Goal: Navigation & Orientation: Find specific page/section

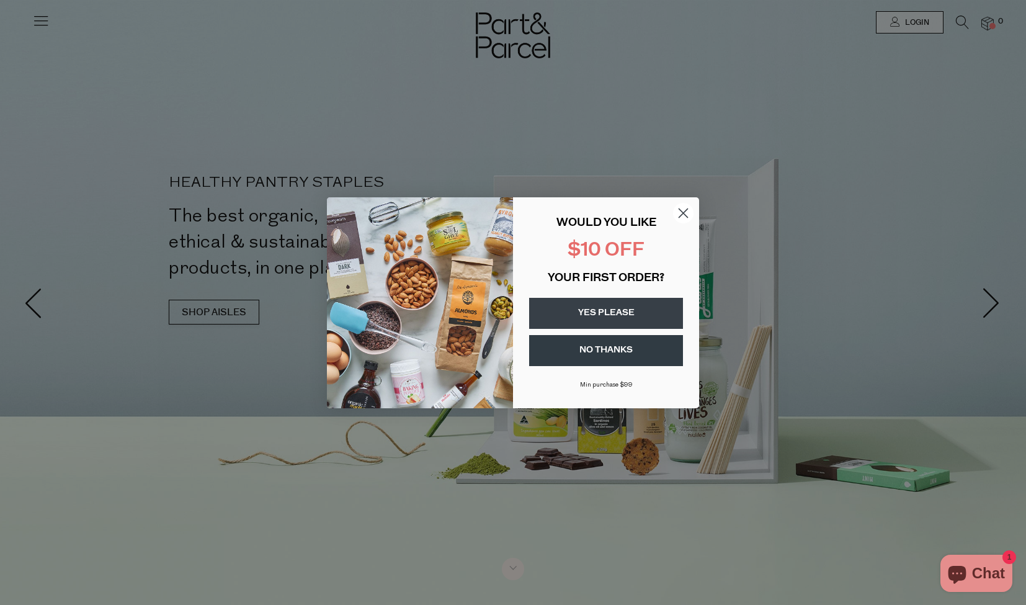
click at [679, 211] on circle "Close dialog" at bounding box center [683, 212] width 20 height 20
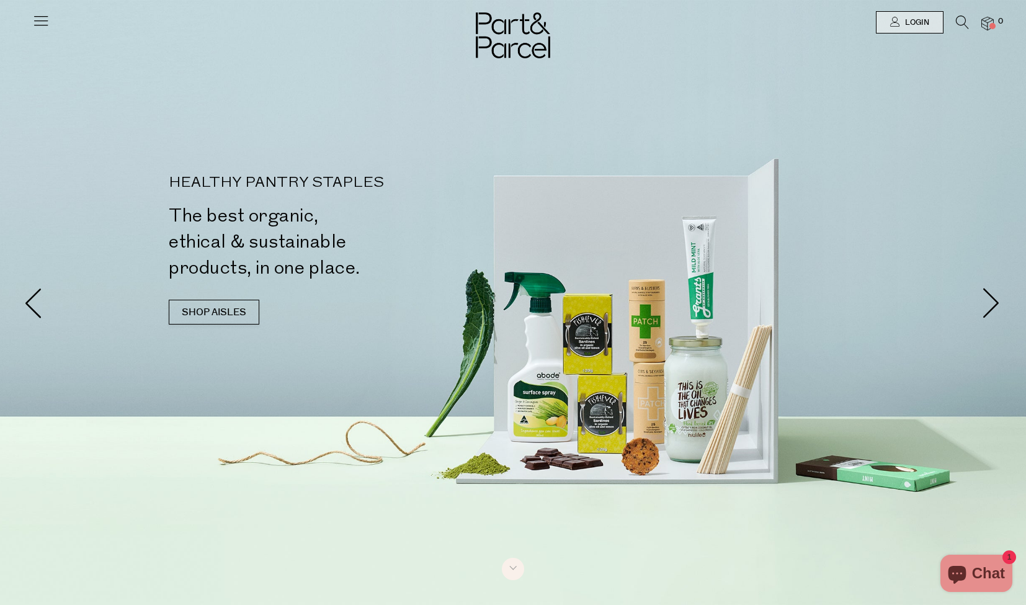
click at [40, 29] on icon at bounding box center [40, 20] width 17 height 17
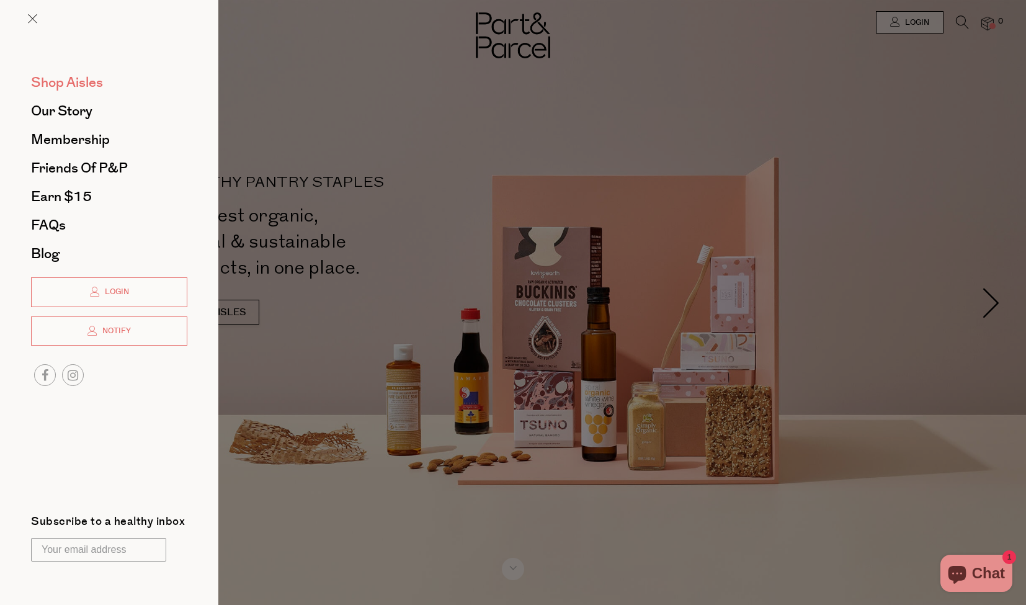
click at [62, 87] on span "Shop Aisles" at bounding box center [67, 83] width 72 height 20
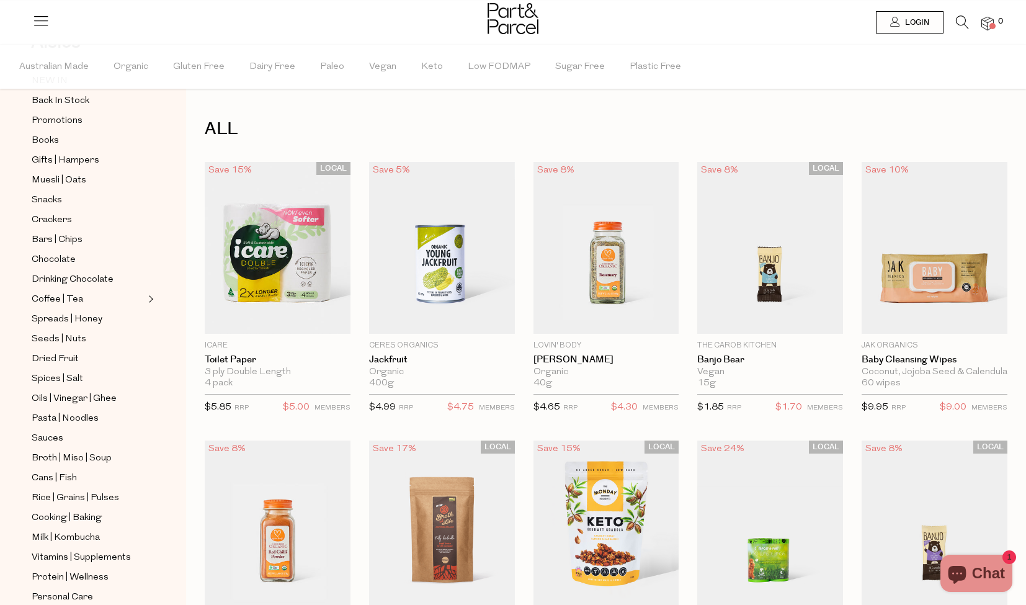
scroll to position [73, 0]
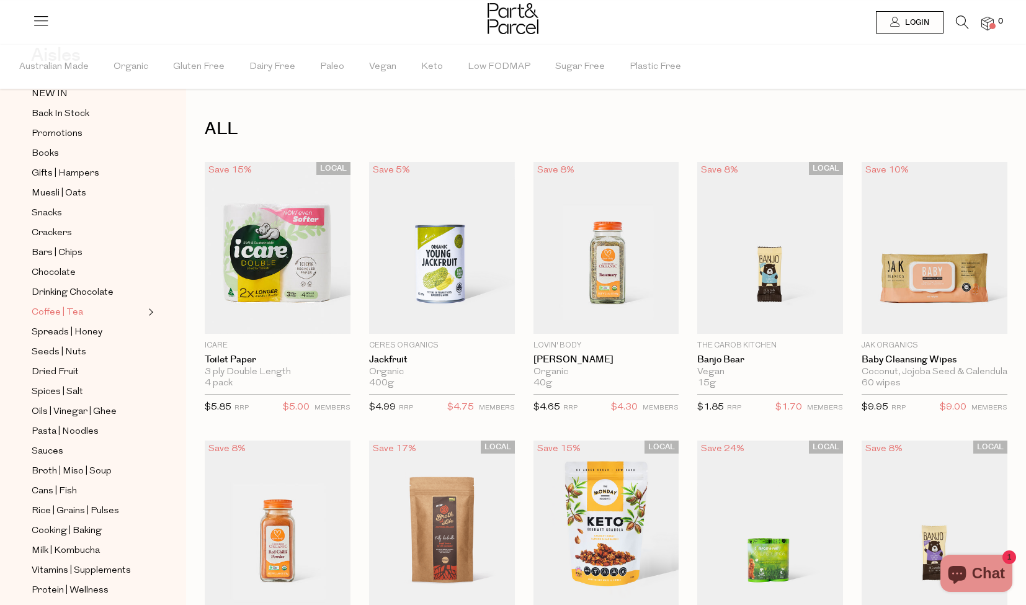
click at [132, 307] on link "Coffee | Tea" at bounding box center [88, 312] width 113 height 16
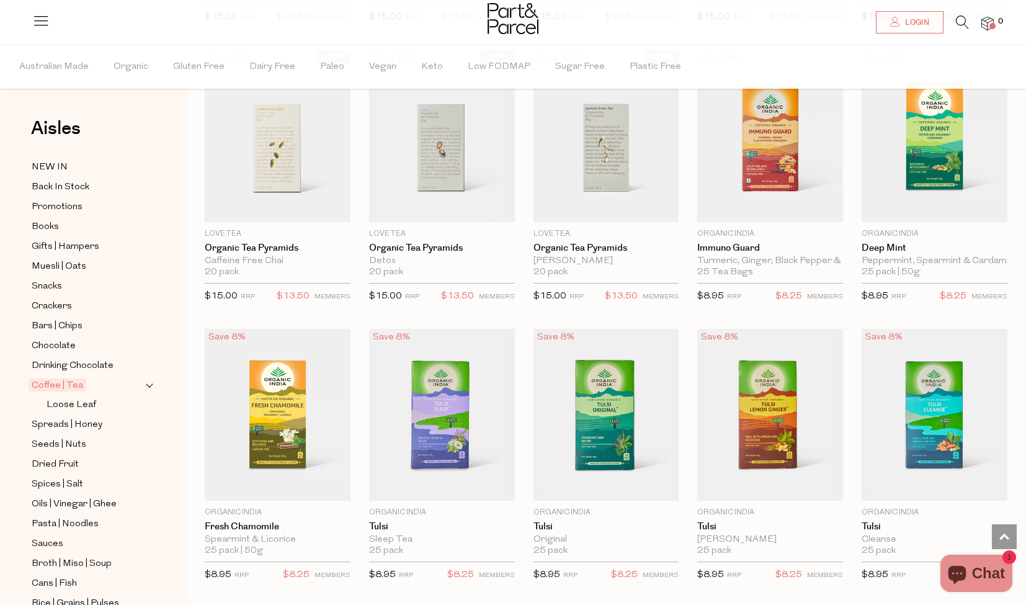
scroll to position [948, 0]
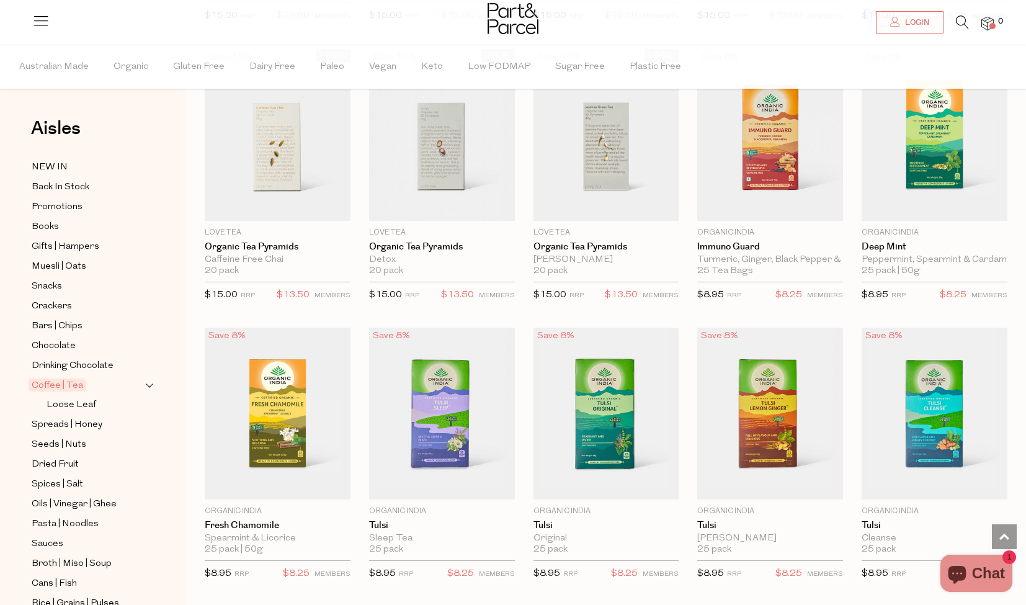
click at [150, 384] on span "Expand/Collapse Coffee | Tea" at bounding box center [149, 382] width 9 height 9
click at [149, 385] on span "Expand/Collapse Coffee | Tea" at bounding box center [149, 382] width 9 height 9
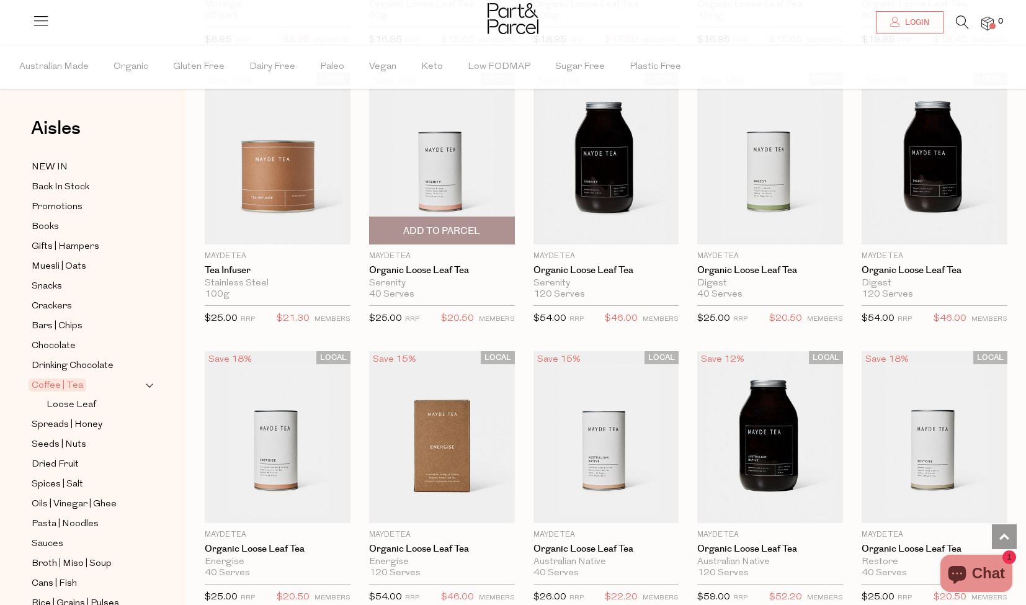
scroll to position [2039, 0]
click at [67, 345] on span "Chocolate" at bounding box center [54, 346] width 44 height 15
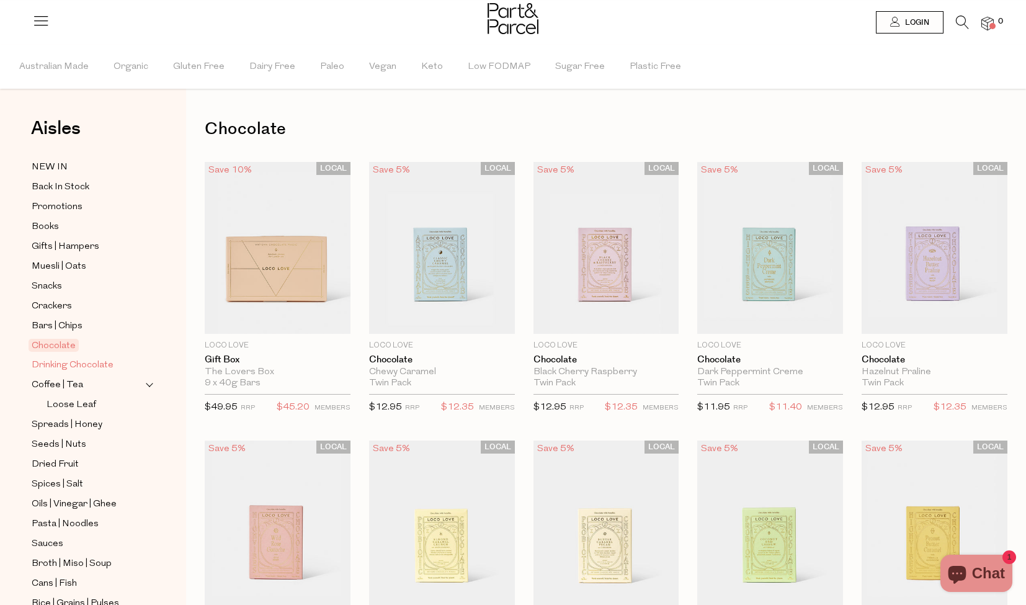
click at [79, 366] on span "Drinking Chocolate" at bounding box center [73, 365] width 82 height 15
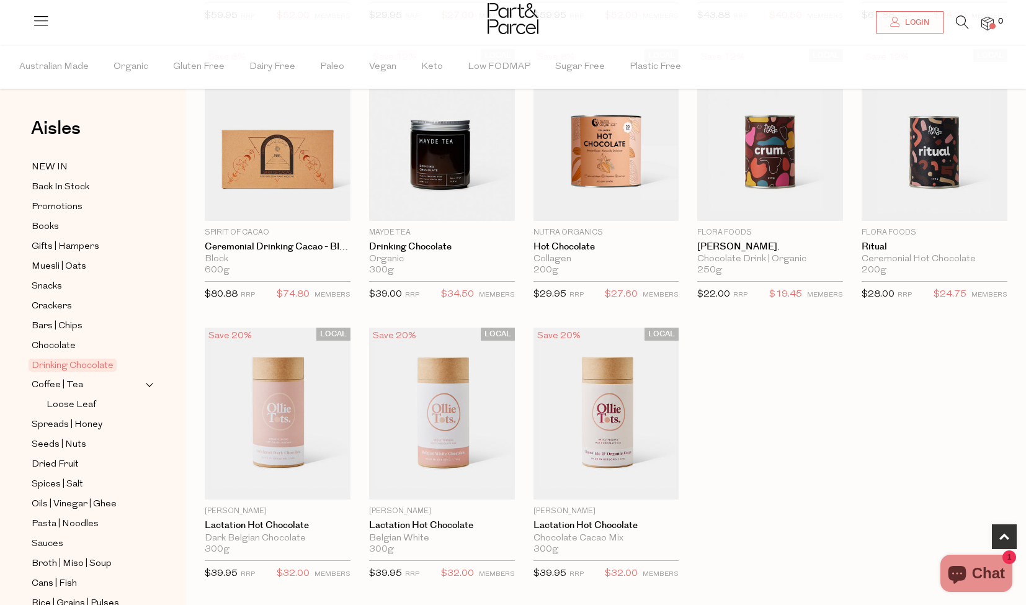
scroll to position [670, 0]
click at [430, 247] on link "Drinking Chocolate" at bounding box center [442, 246] width 146 height 11
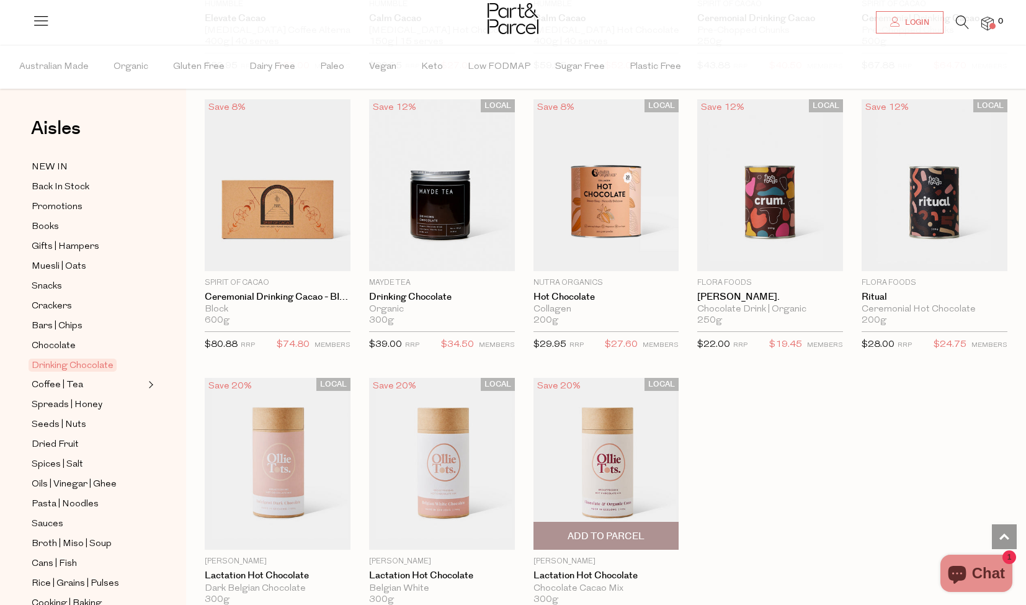
scroll to position [603, 0]
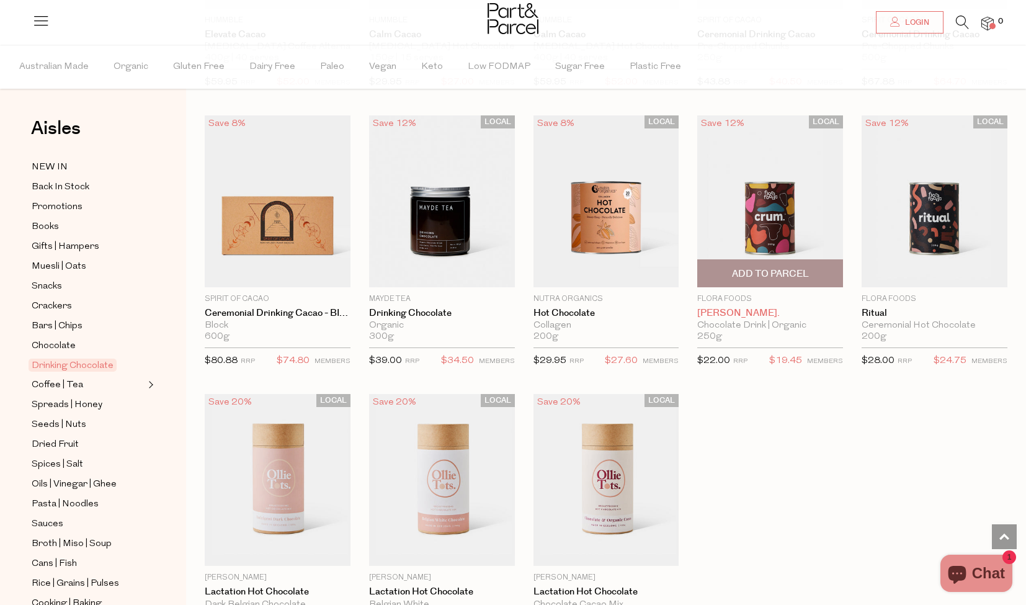
click at [719, 310] on link "Crum." at bounding box center [770, 313] width 146 height 11
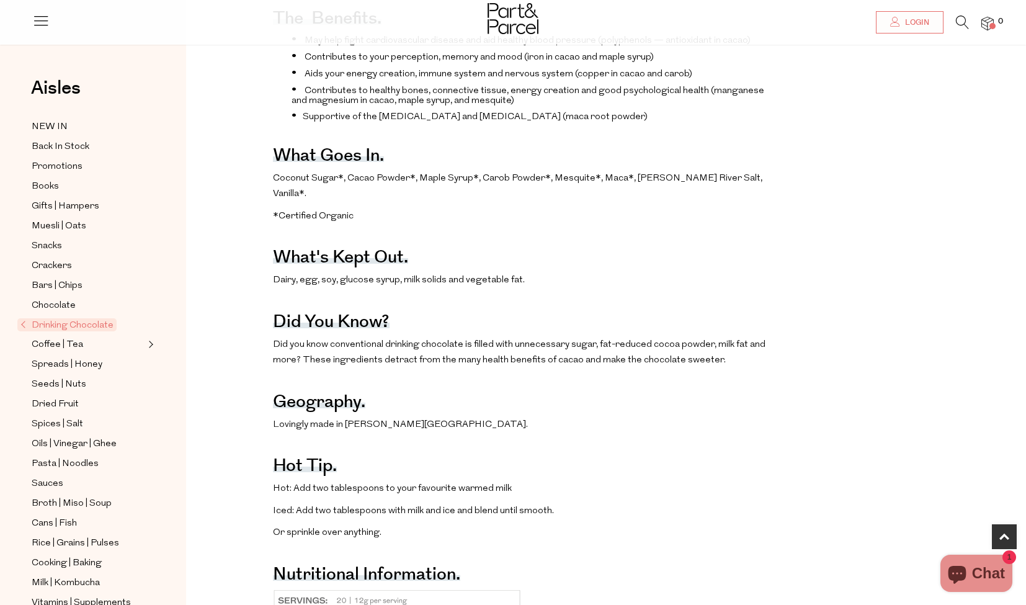
scroll to position [565, 0]
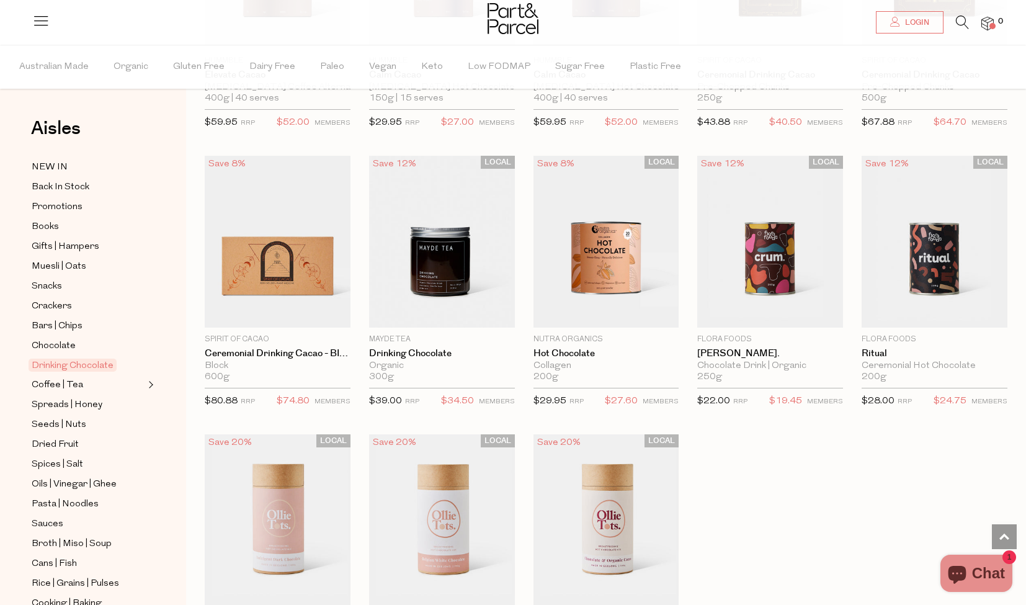
scroll to position [562, 0]
click at [877, 350] on link "Ritual" at bounding box center [934, 353] width 146 height 11
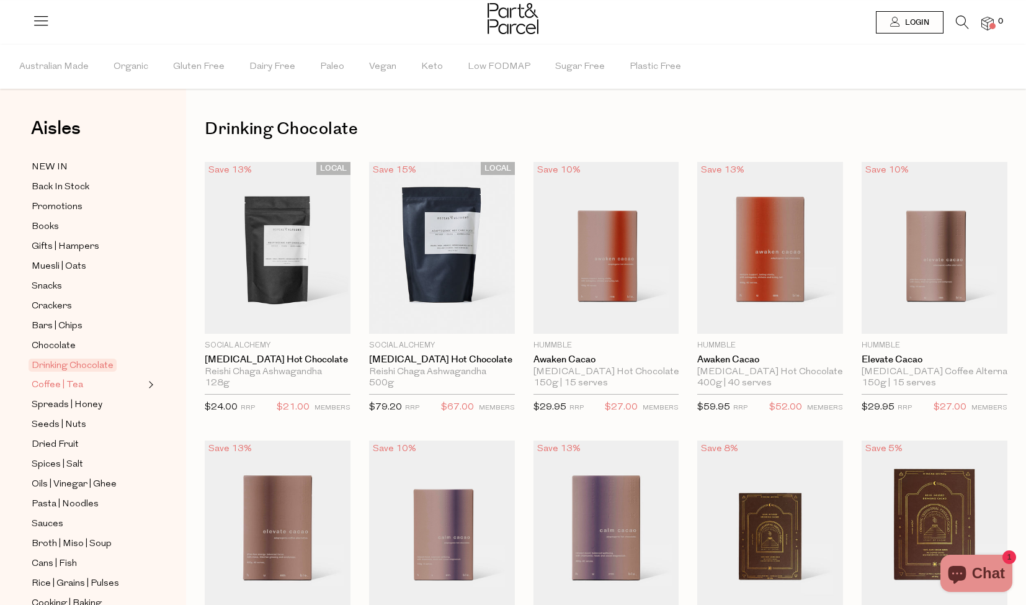
click at [60, 383] on span "Coffee | Tea" at bounding box center [57, 385] width 51 height 15
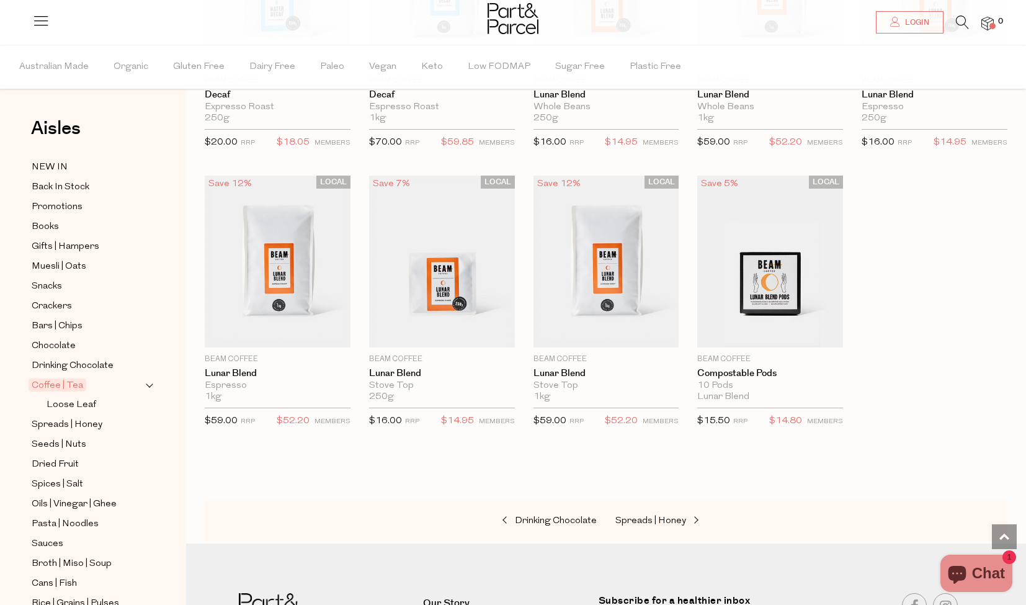
scroll to position [4719, 0]
click at [237, 369] on link "Lunar Blend" at bounding box center [278, 374] width 146 height 11
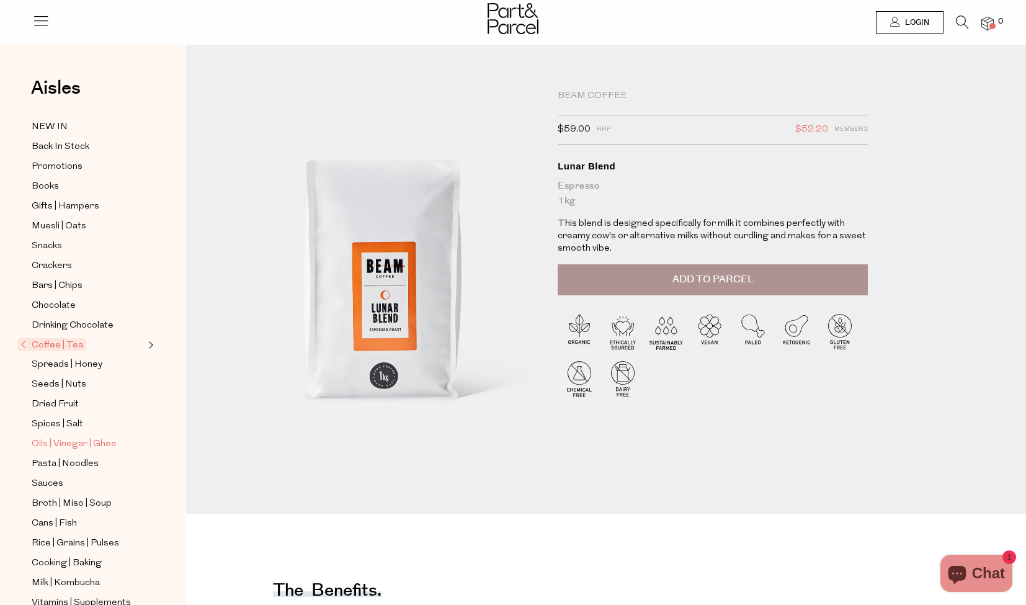
click at [56, 447] on span "Oils | Vinegar | Ghee" at bounding box center [74, 444] width 85 height 15
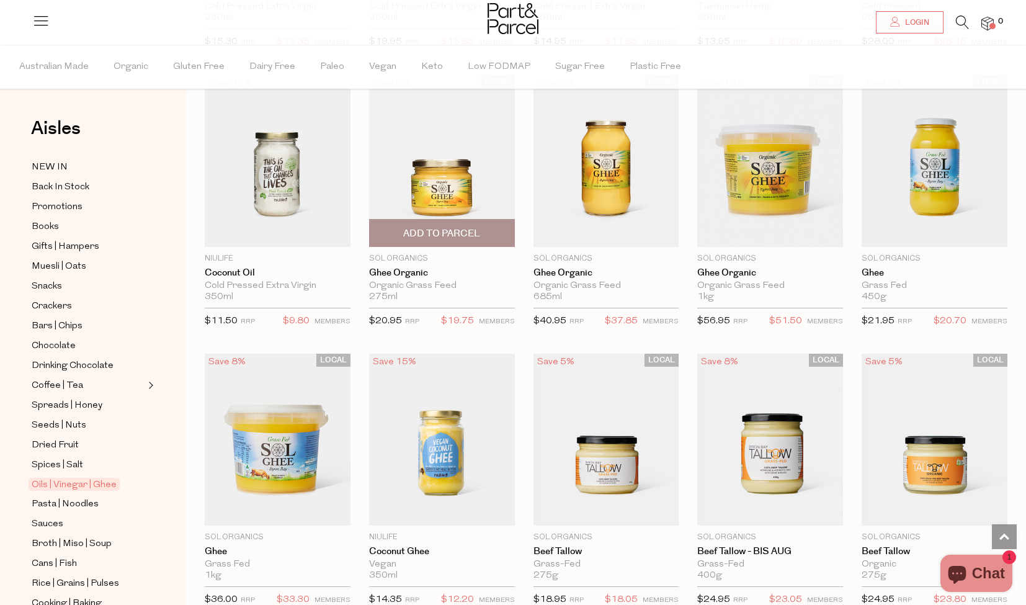
scroll to position [903, 0]
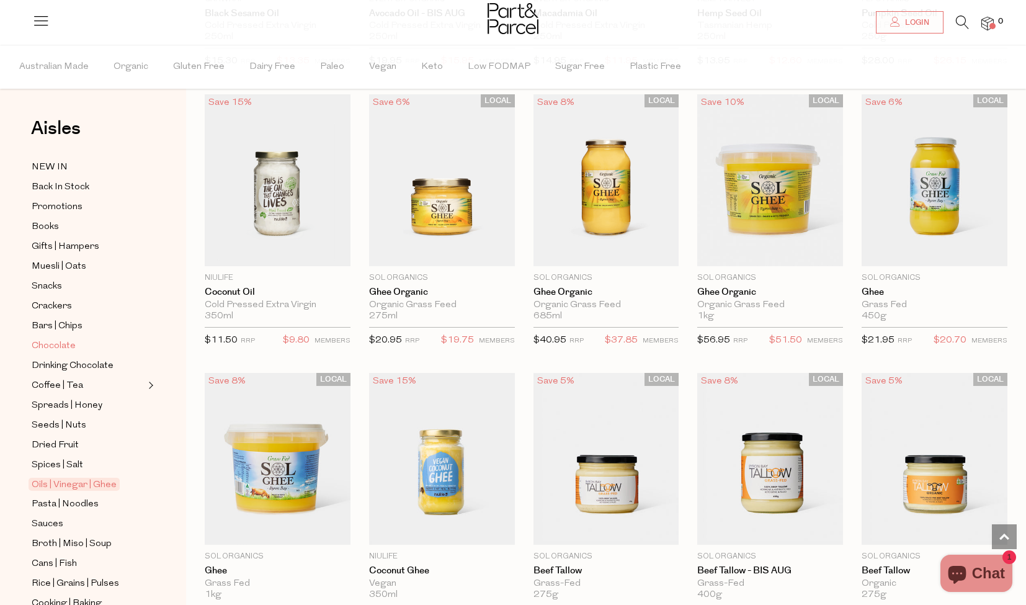
click at [64, 342] on span "Chocolate" at bounding box center [54, 346] width 44 height 15
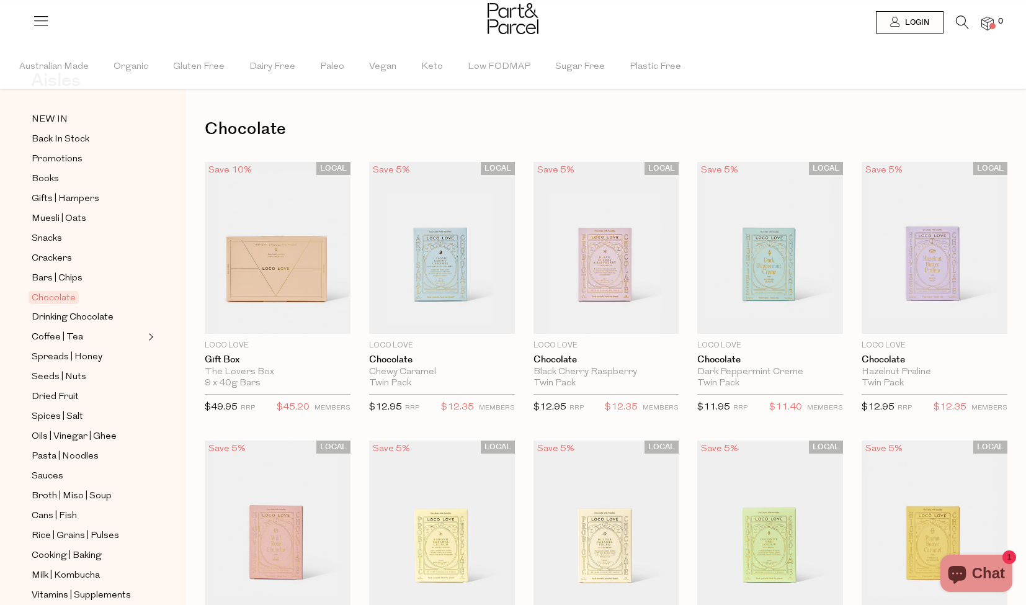
scroll to position [56, 0]
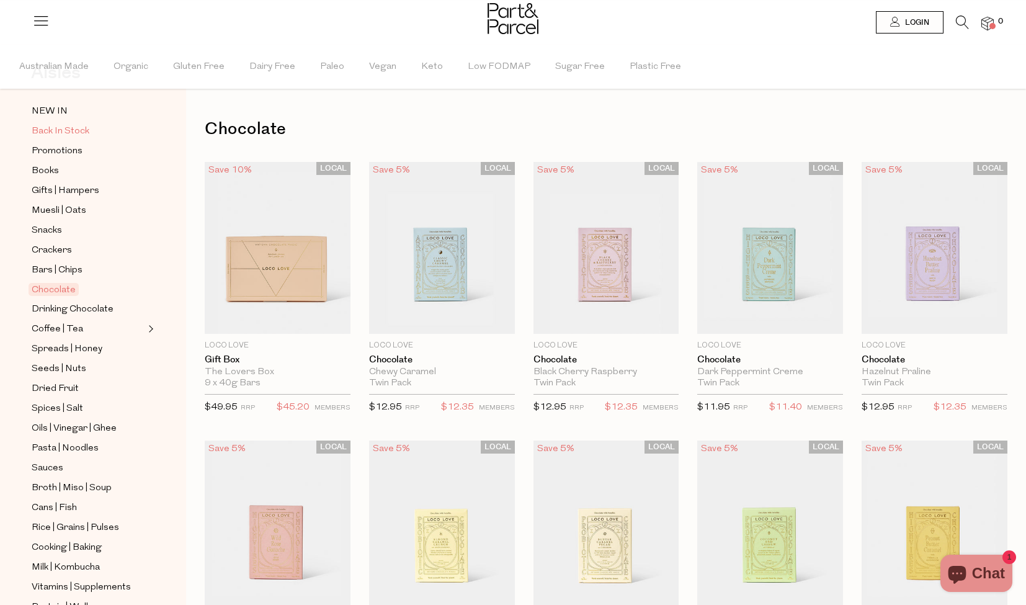
click at [63, 127] on span "Back In Stock" at bounding box center [61, 131] width 58 height 15
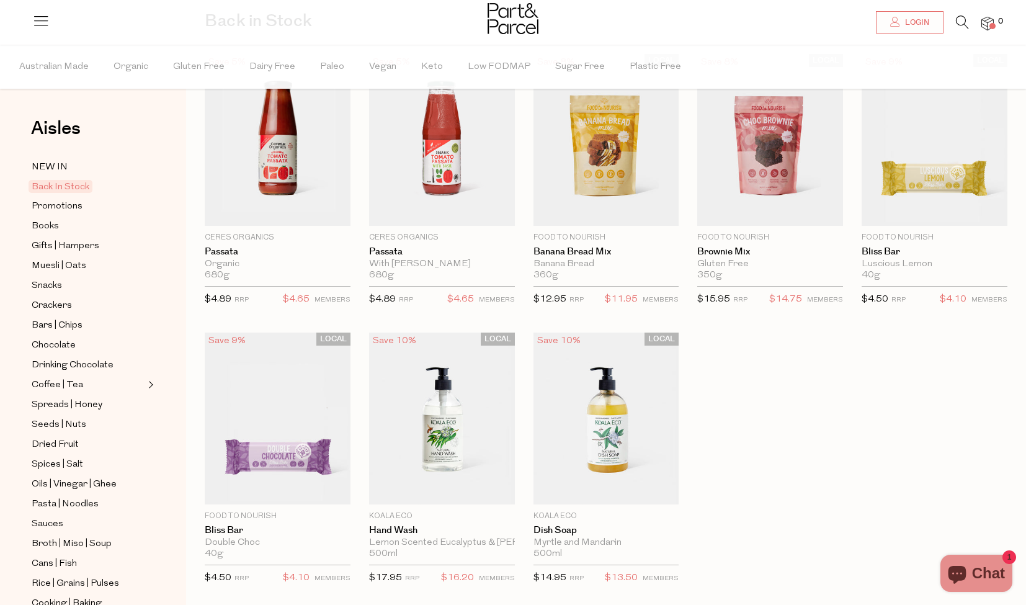
scroll to position [109, 0]
click at [304, 454] on img at bounding box center [278, 418] width 146 height 172
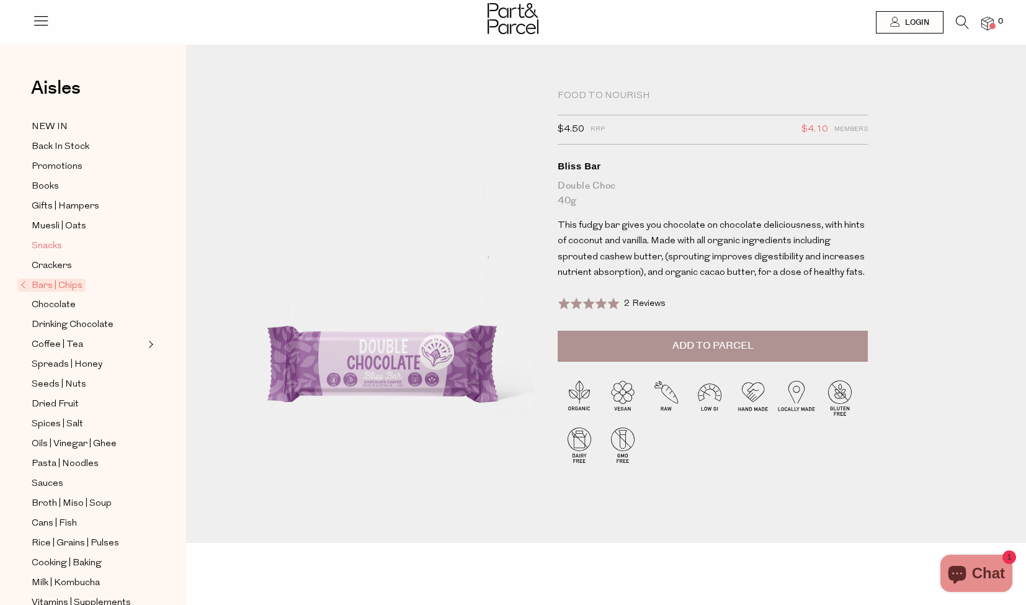
click at [42, 247] on span "Snacks" at bounding box center [47, 246] width 30 height 15
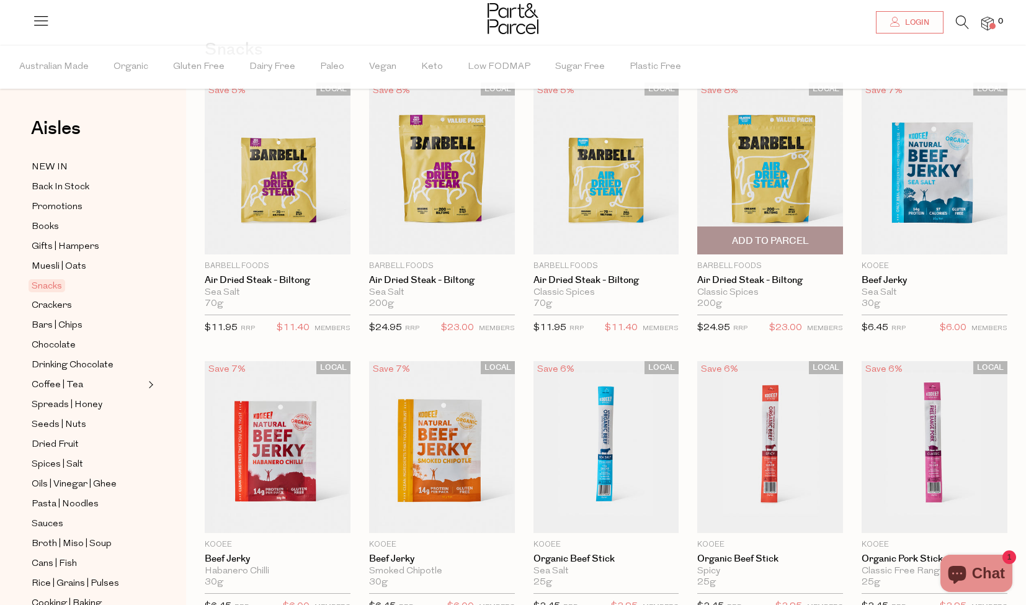
scroll to position [84, 1]
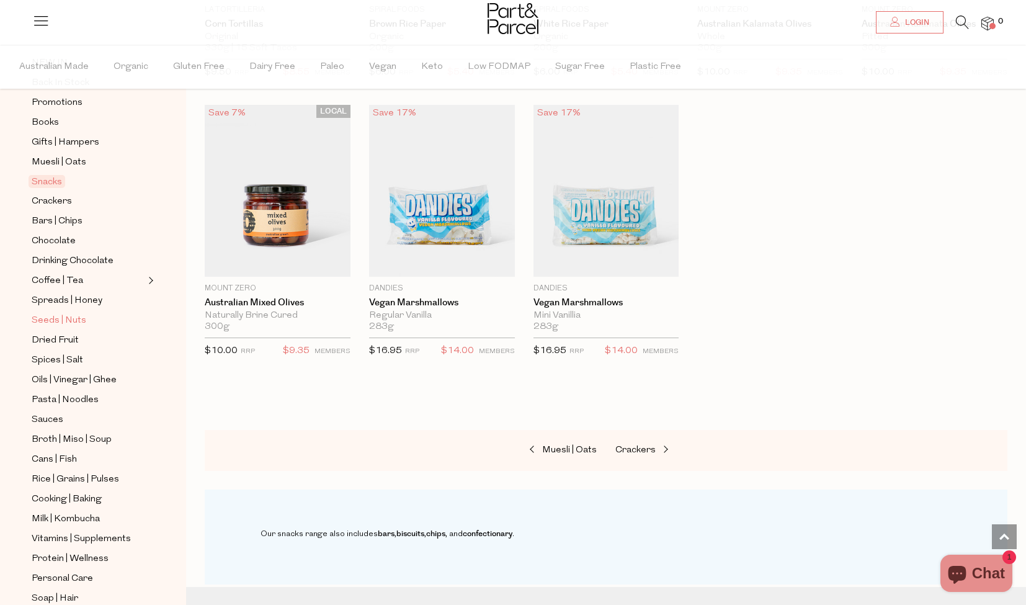
scroll to position [105, 0]
click at [72, 298] on span "Spreads | Honey" at bounding box center [67, 300] width 71 height 15
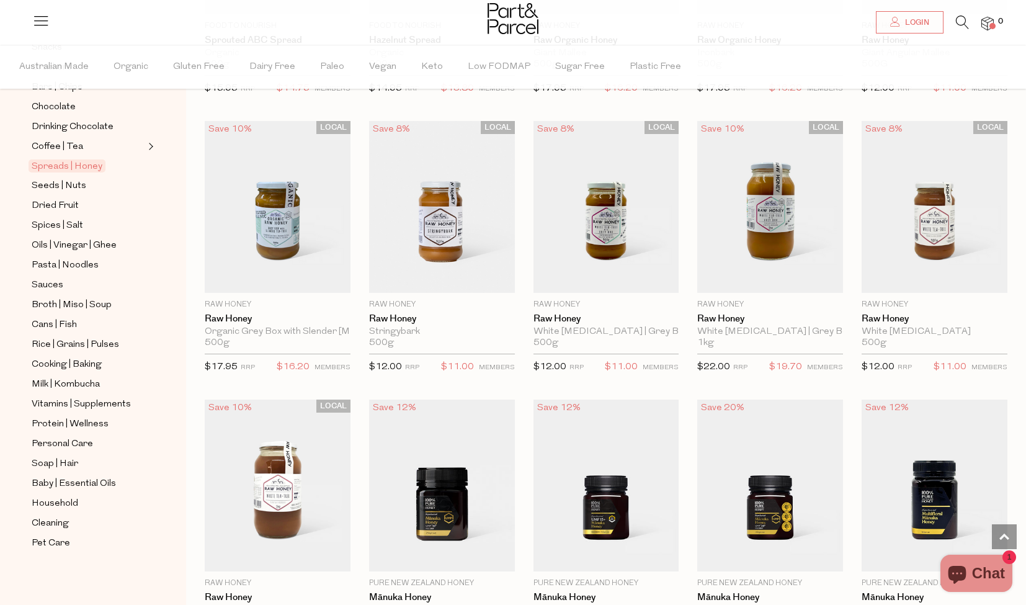
scroll to position [239, 0]
click at [91, 421] on span "Protein | Wellness" at bounding box center [70, 424] width 77 height 15
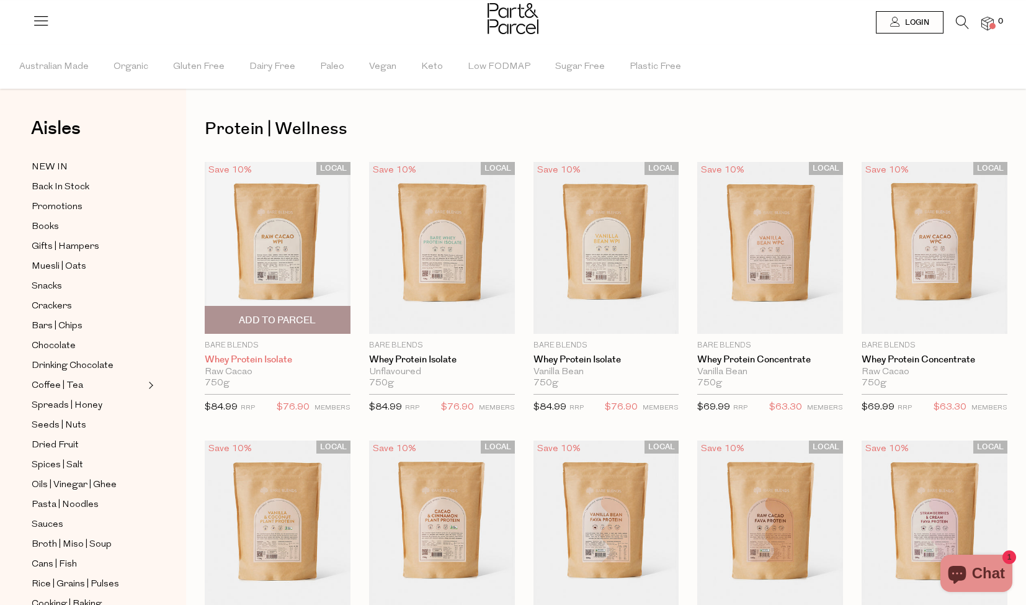
click at [246, 358] on link "Whey Protein Isolate" at bounding box center [278, 359] width 146 height 11
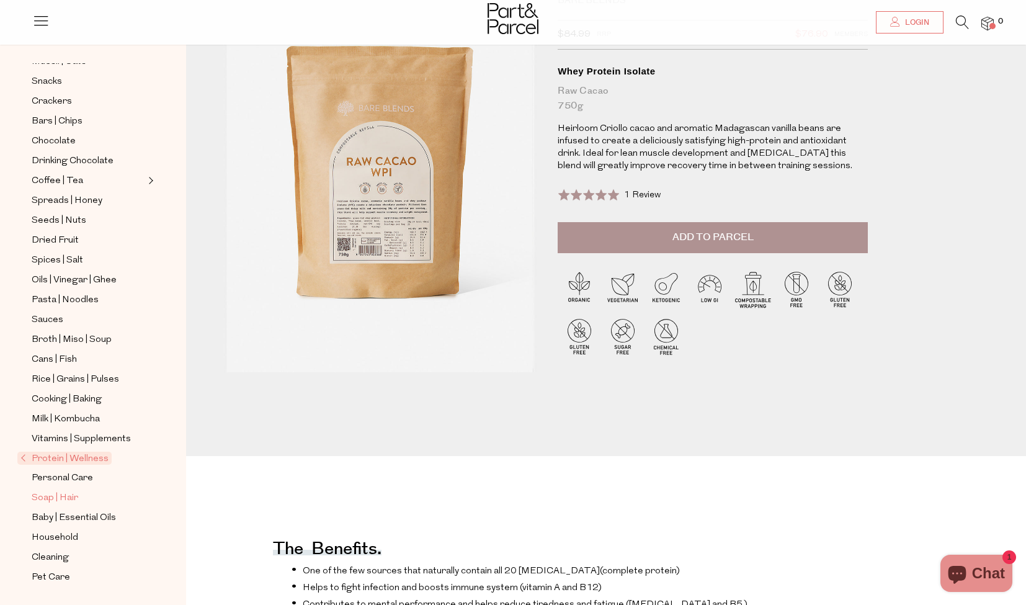
scroll to position [164, 0]
click at [61, 492] on span "Soap | Hair" at bounding box center [55, 497] width 47 height 15
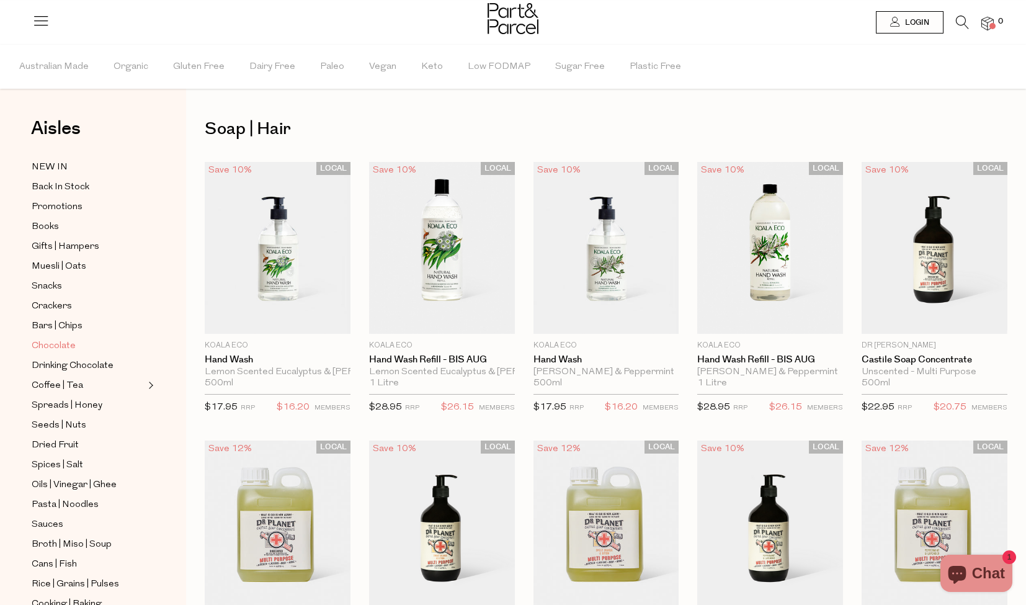
click at [58, 344] on span "Chocolate" at bounding box center [54, 346] width 44 height 15
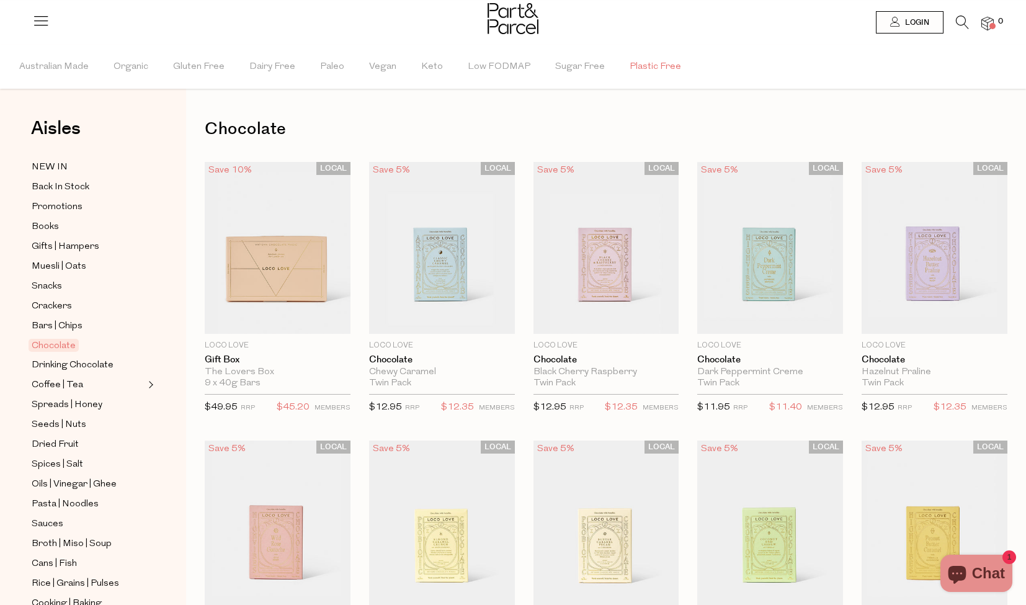
click at [639, 67] on span "Plastic Free" at bounding box center [654, 66] width 51 height 43
click at [445, 285] on img at bounding box center [442, 248] width 146 height 172
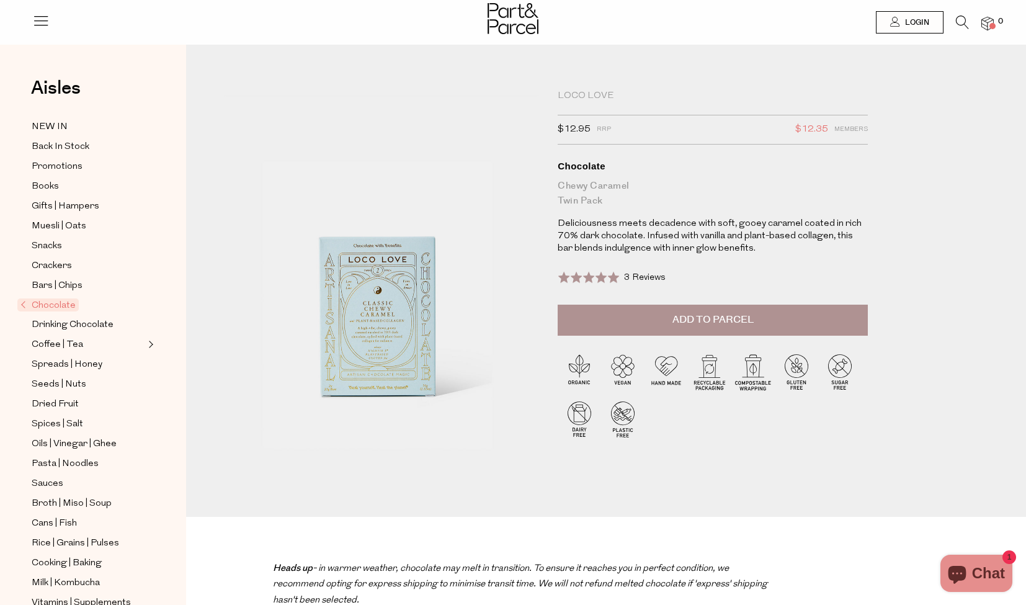
click at [964, 340] on div "Loco Love $12.95 RRP $12.35 Members Available: In Stock Chocolate Chewy Caramel…" at bounding box center [615, 299] width 802 height 435
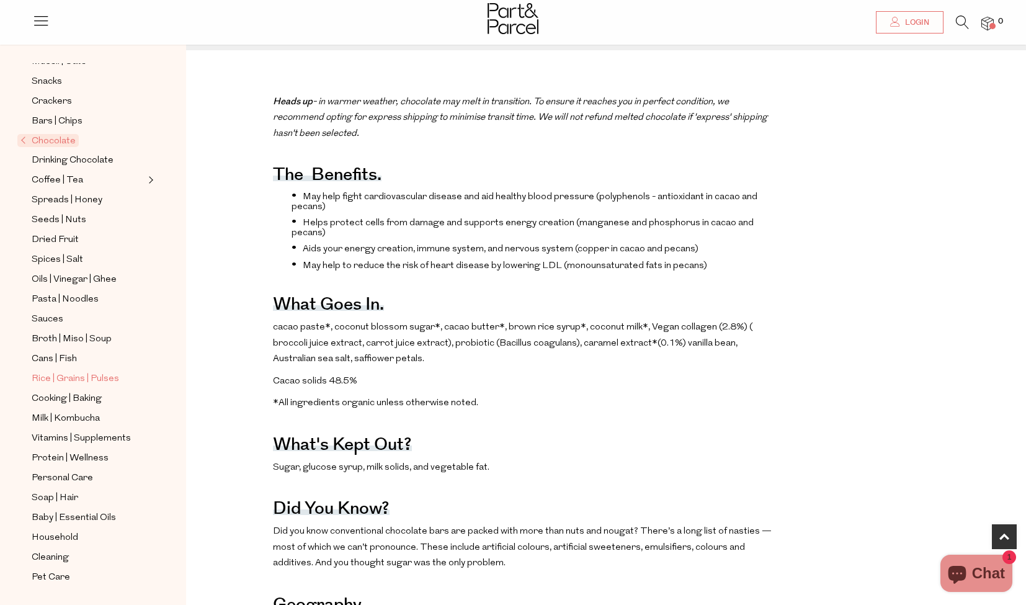
scroll to position [481, 0]
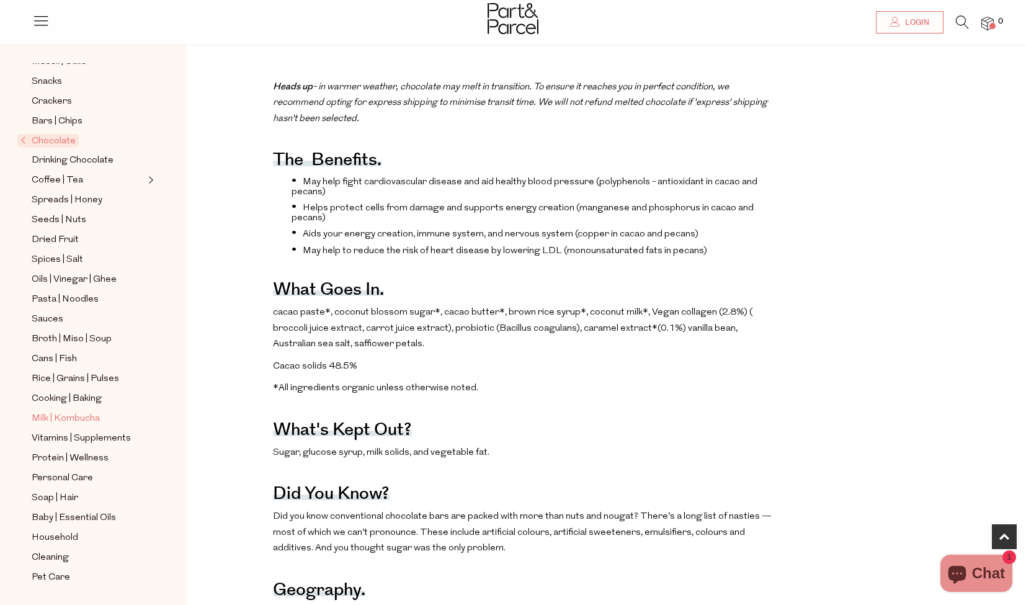
click at [55, 420] on span "Milk | Kombucha" at bounding box center [66, 418] width 68 height 15
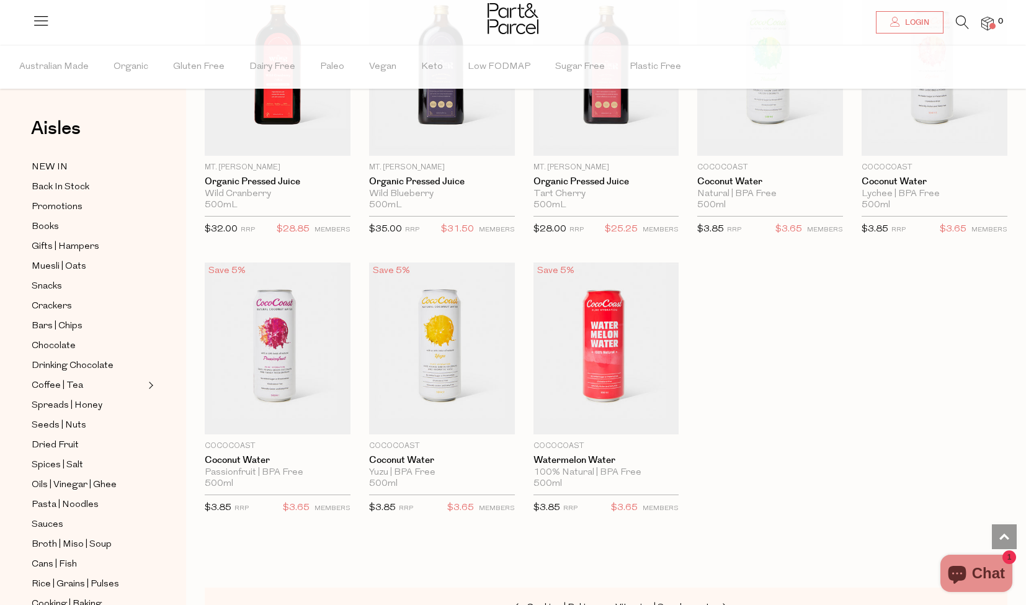
scroll to position [1594, 0]
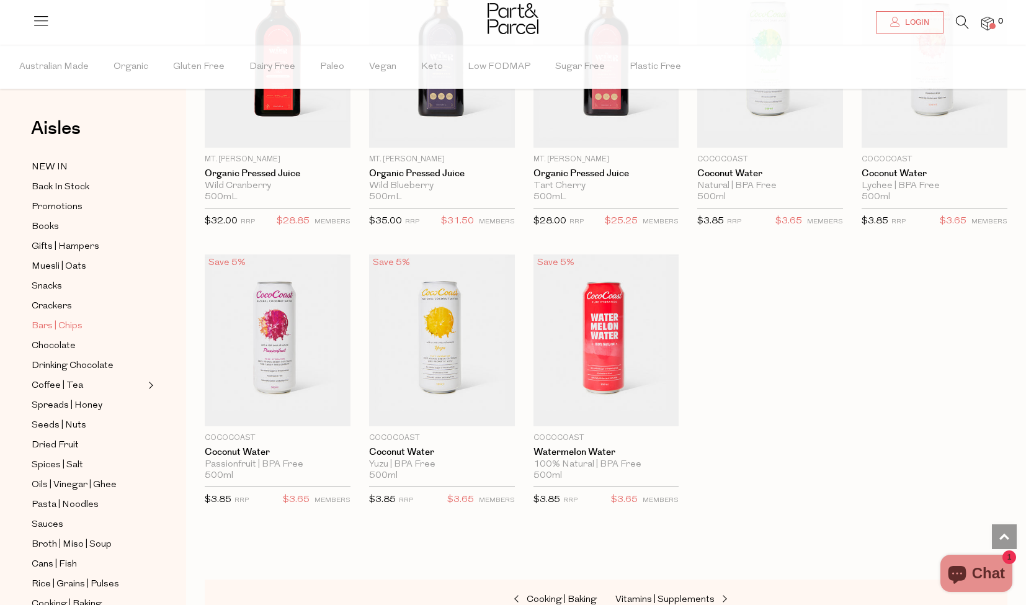
click at [69, 326] on span "Bars | Chips" at bounding box center [57, 326] width 51 height 15
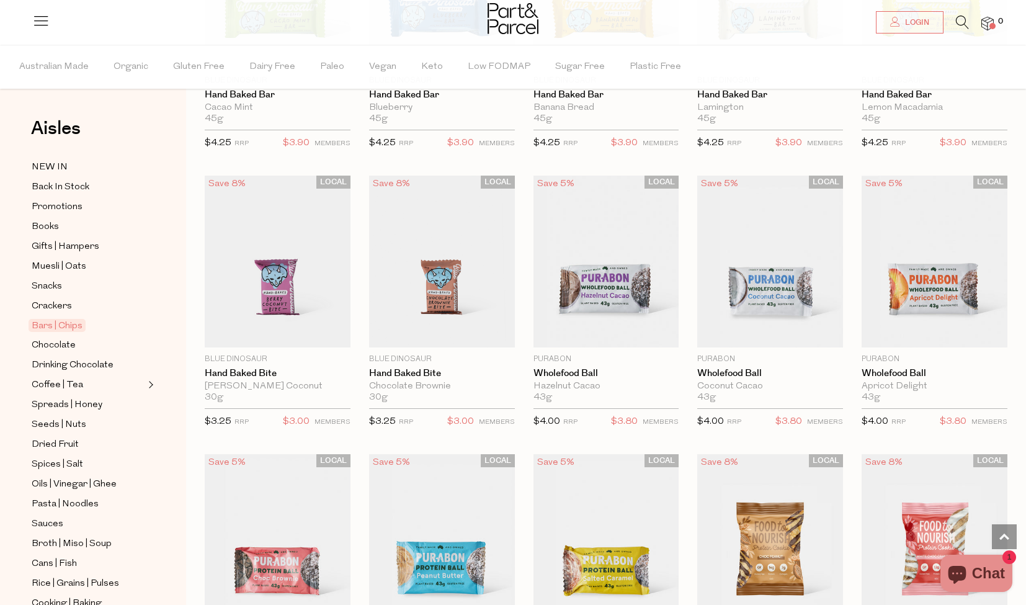
scroll to position [1936, 0]
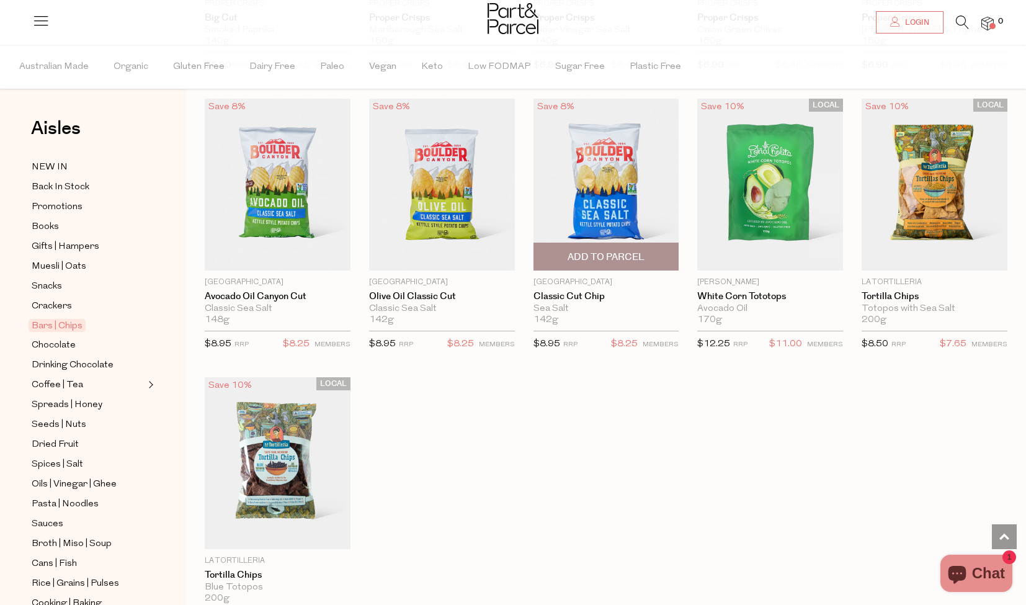
scroll to position [3684, 0]
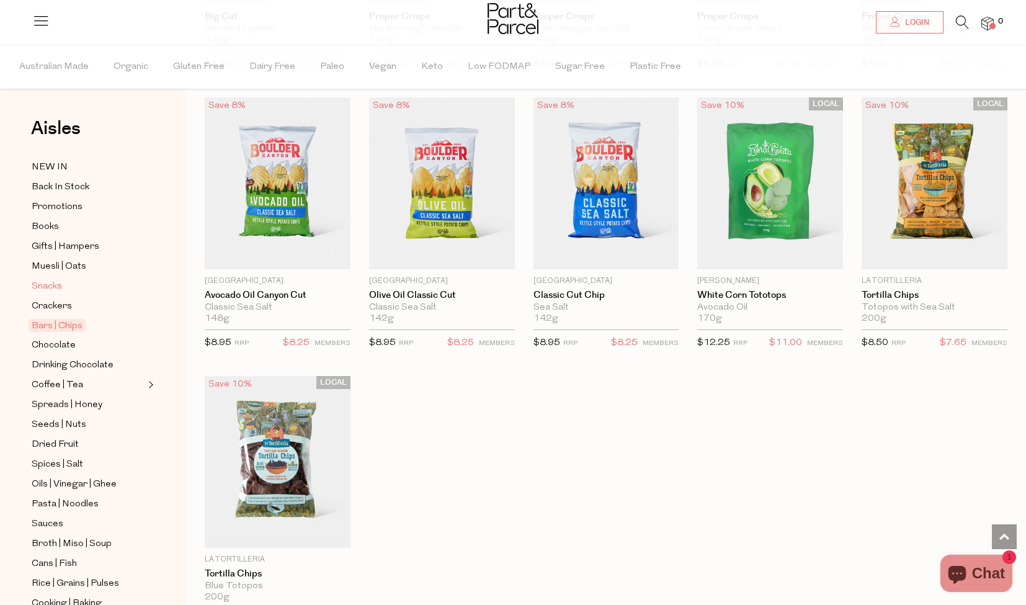
click at [50, 286] on span "Snacks" at bounding box center [47, 286] width 30 height 15
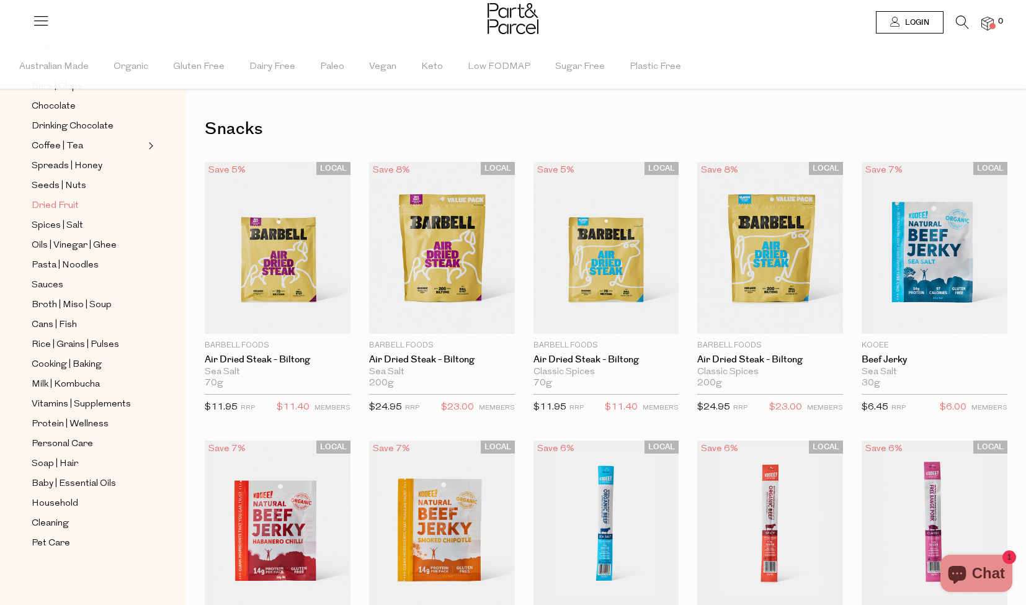
scroll to position [239, 0]
click at [66, 446] on span "Personal Care" at bounding box center [62, 444] width 61 height 15
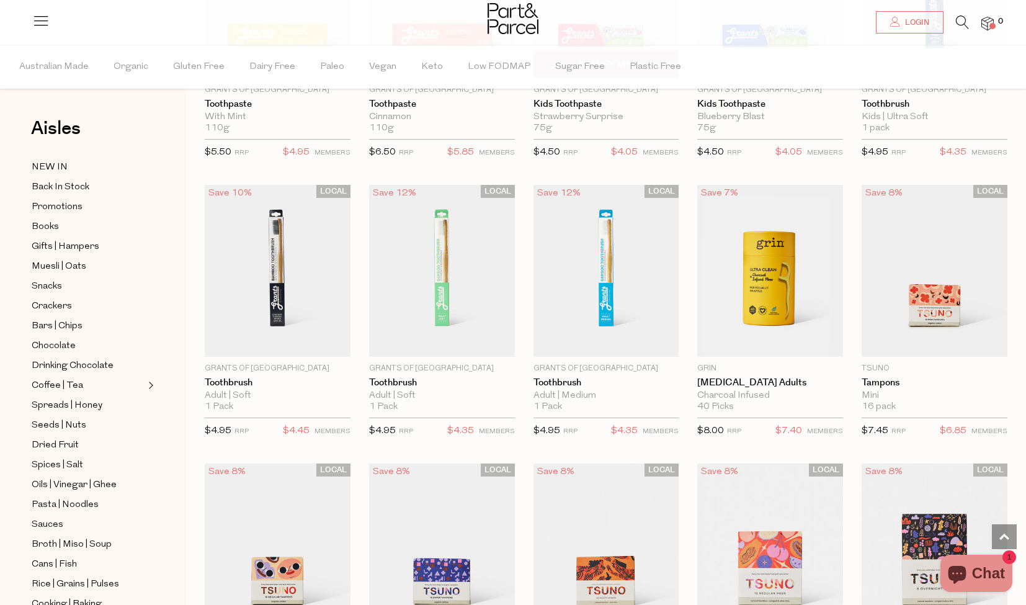
scroll to position [1652, 0]
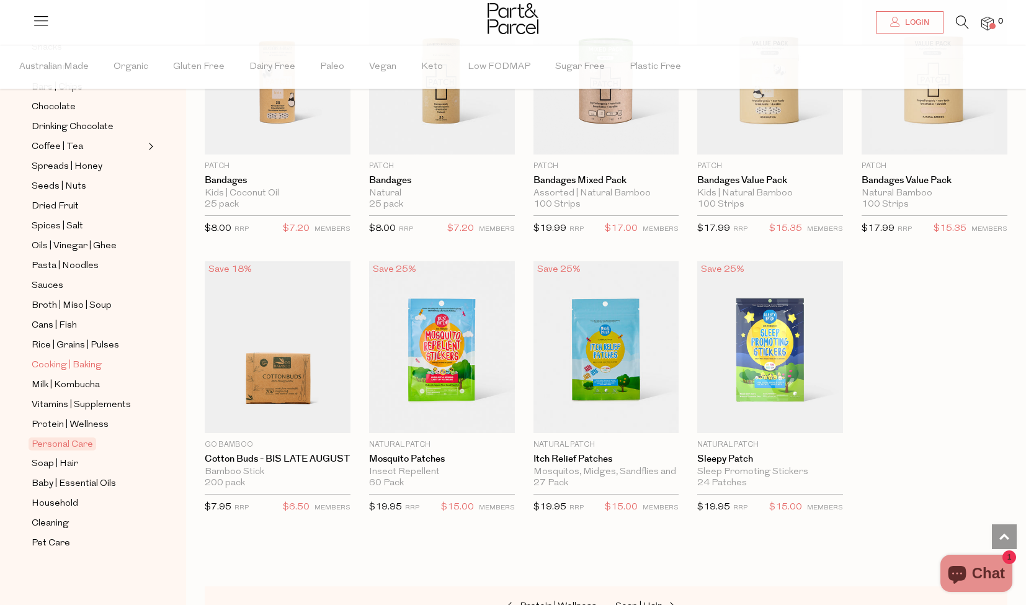
scroll to position [239, 0]
click at [94, 422] on span "Protein | Wellness" at bounding box center [70, 424] width 77 height 15
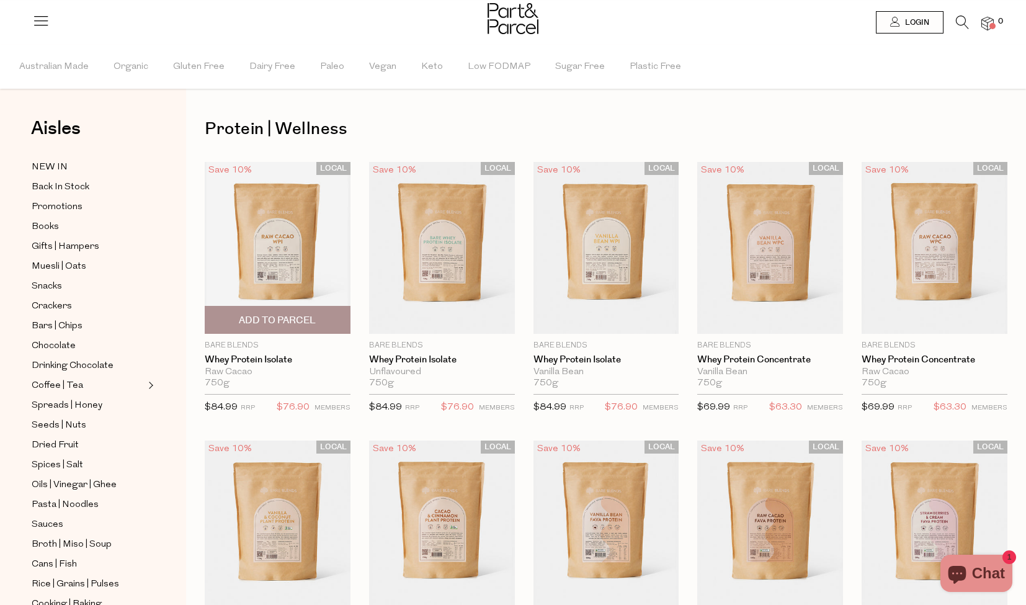
click at [281, 246] on img at bounding box center [278, 248] width 146 height 172
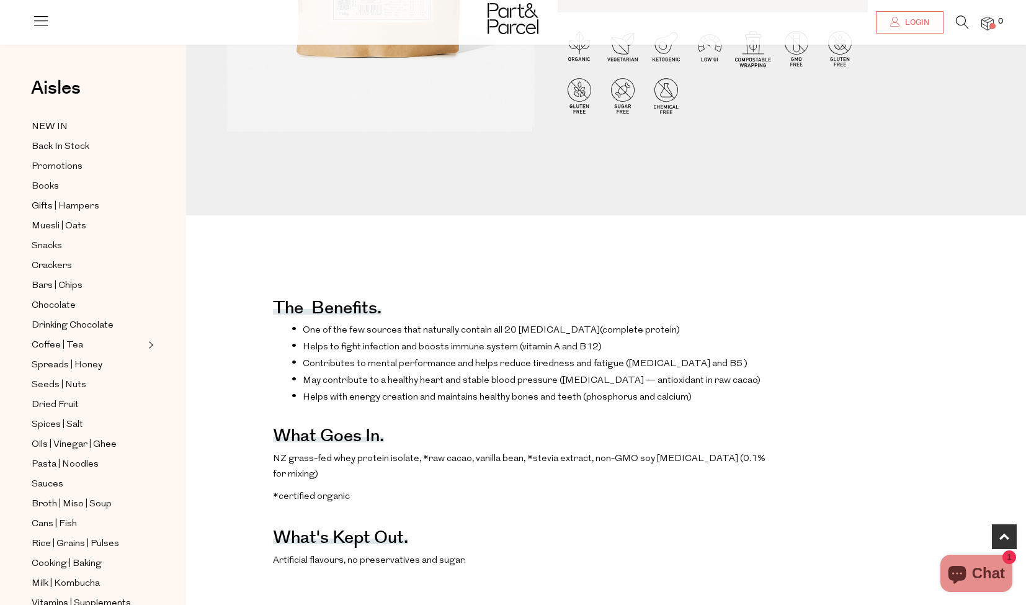
scroll to position [343, 0]
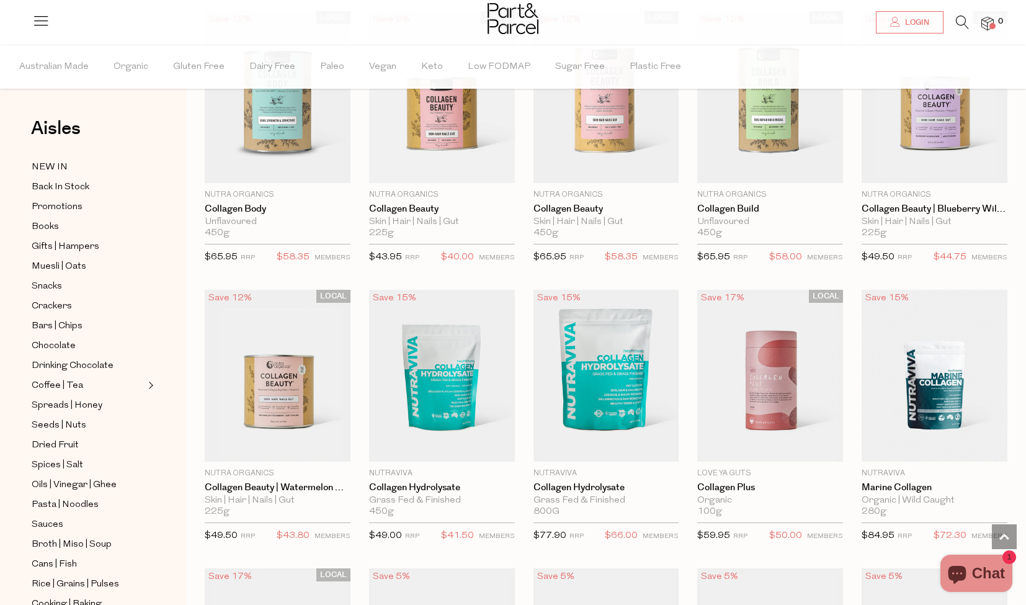
scroll to position [950, 0]
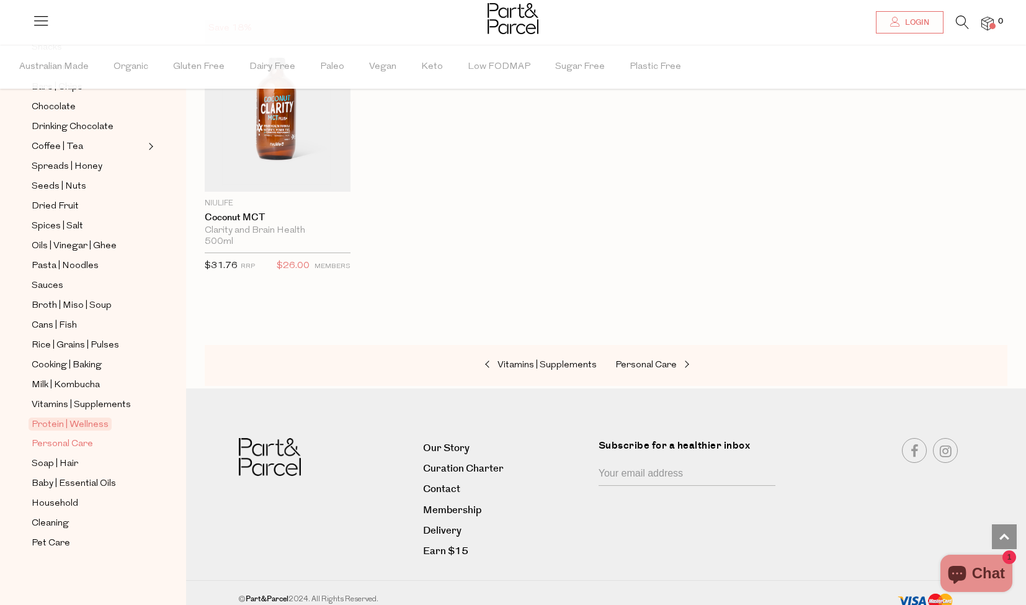
scroll to position [239, 0]
click at [62, 464] on span "Soap | Hair" at bounding box center [55, 463] width 47 height 15
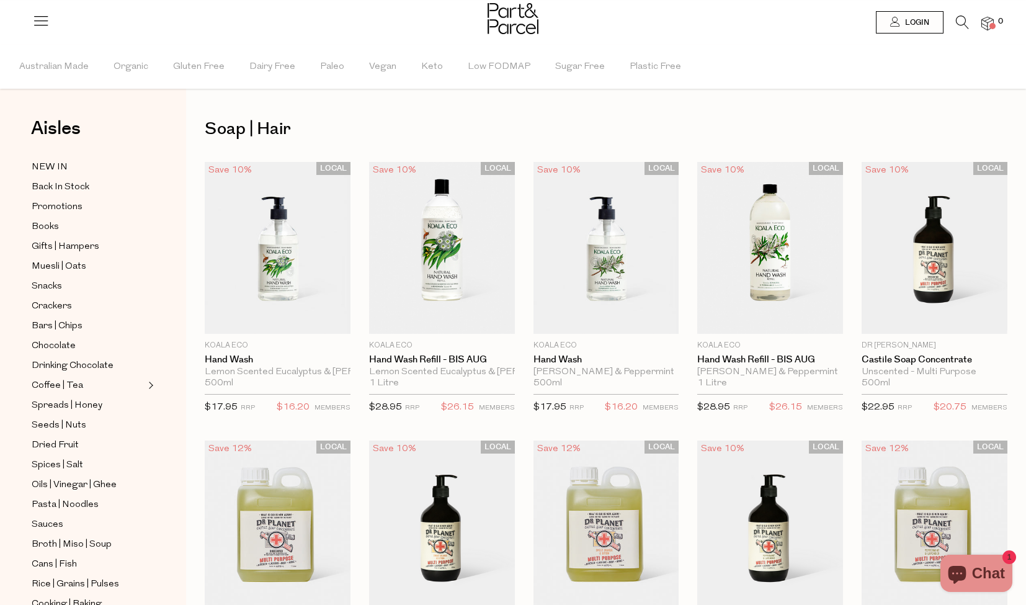
click at [42, 24] on icon at bounding box center [40, 20] width 17 height 17
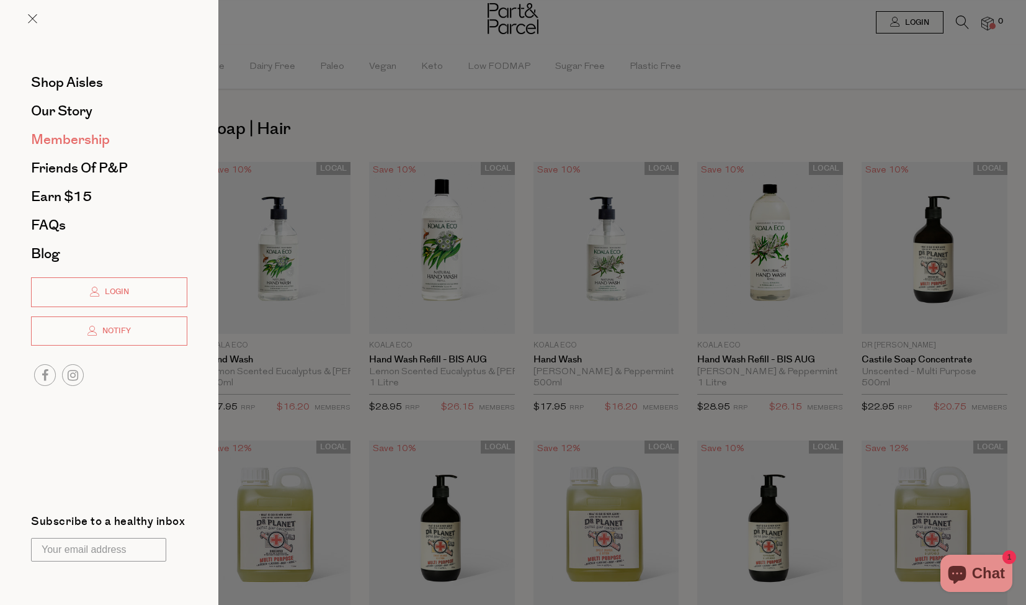
click at [71, 138] on span "Membership" at bounding box center [70, 140] width 79 height 20
